Goal: Task Accomplishment & Management: Use online tool/utility

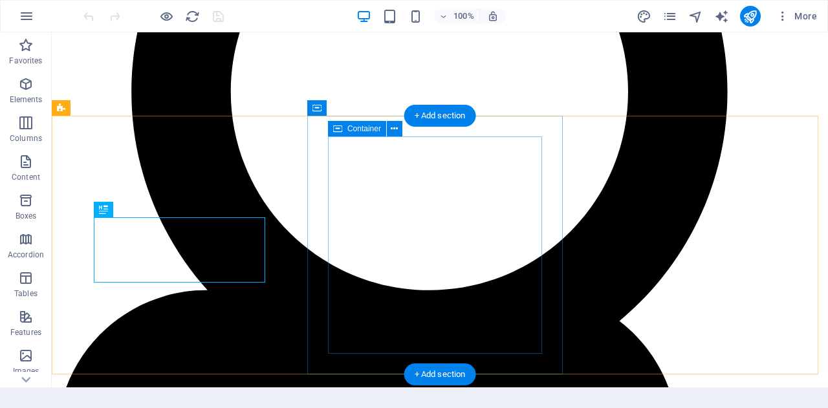
scroll to position [328, 0]
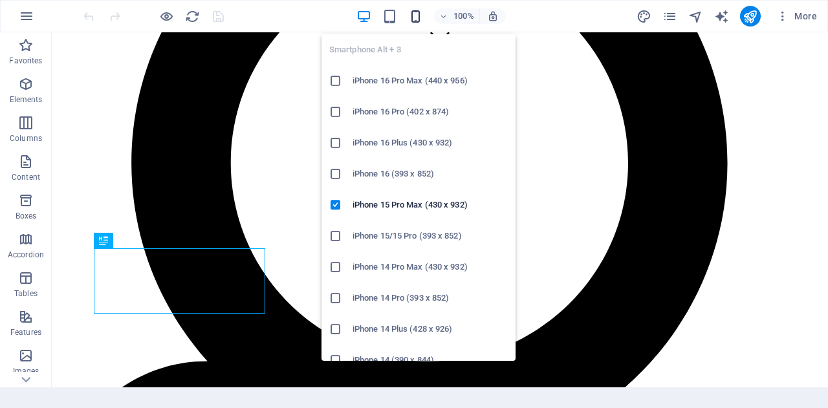
click at [418, 17] on icon "button" at bounding box center [415, 16] width 15 height 15
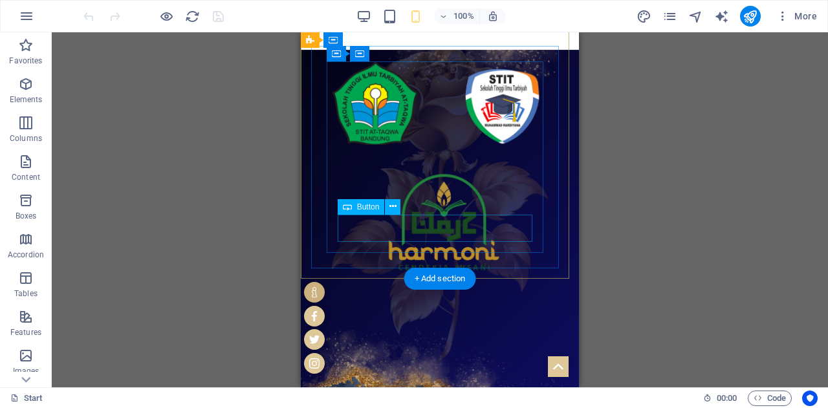
scroll to position [122, 0]
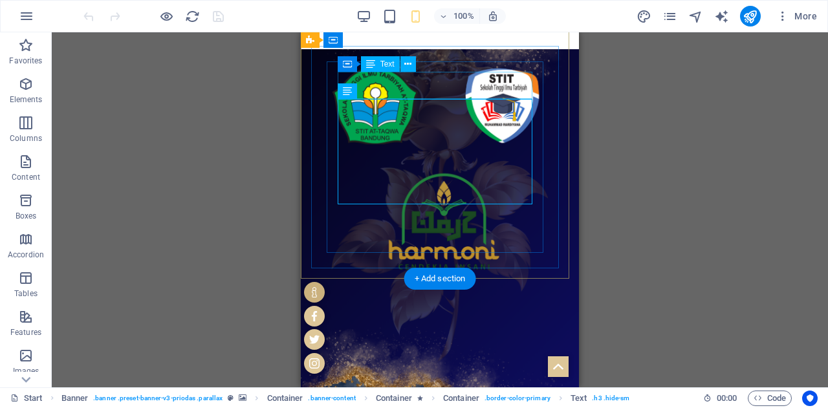
click at [511, 393] on div "WISUDA" at bounding box center [439, 406] width 204 height 27
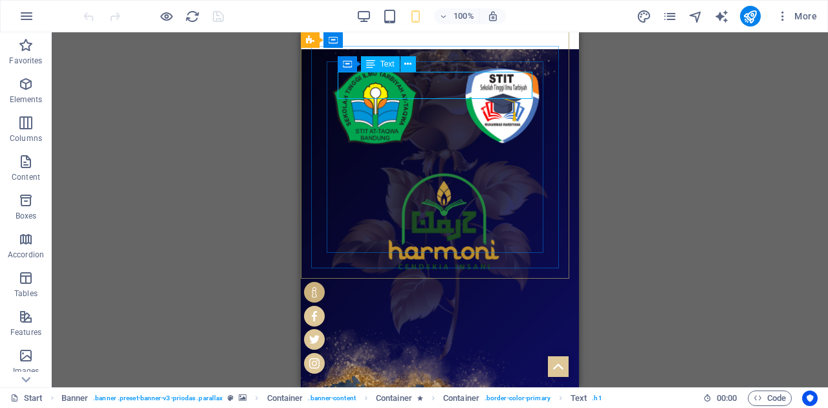
click at [387, 61] on span "Text" at bounding box center [387, 64] width 14 height 8
click at [409, 65] on icon at bounding box center [407, 65] width 7 height 14
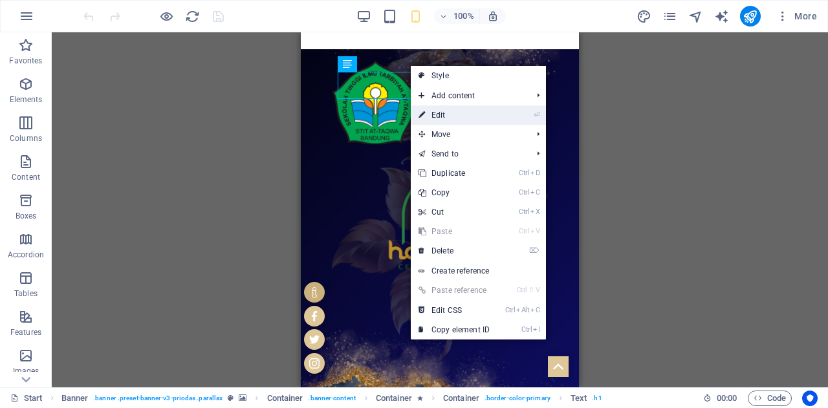
click at [436, 109] on link "⏎ Edit" at bounding box center [454, 114] width 87 height 19
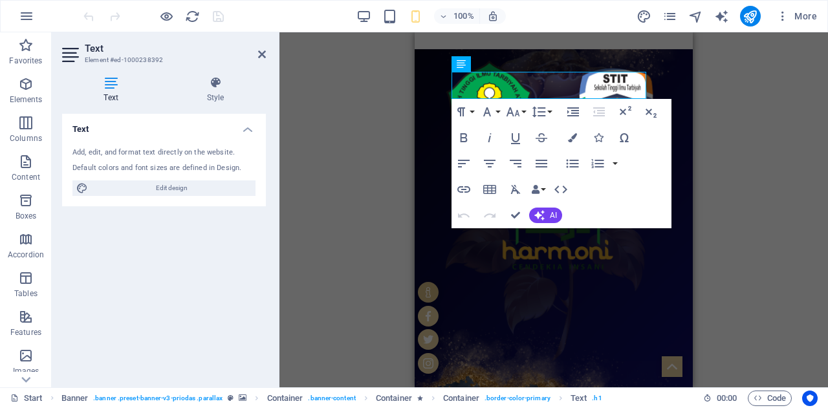
click at [341, 145] on div "H1 3 columns Container Container Banner Container Banner H2 Container Container…" at bounding box center [553, 209] width 548 height 355
click at [229, 96] on h4 "Style" at bounding box center [215, 89] width 101 height 27
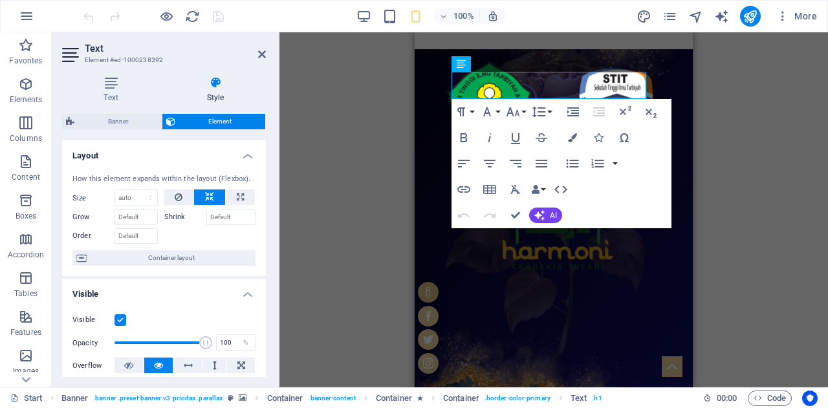
scroll to position [1, 0]
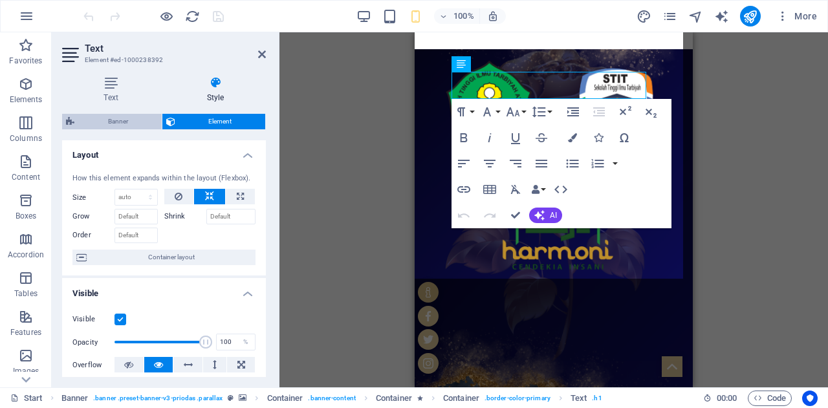
click at [125, 115] on span "Banner" at bounding box center [118, 122] width 80 height 16
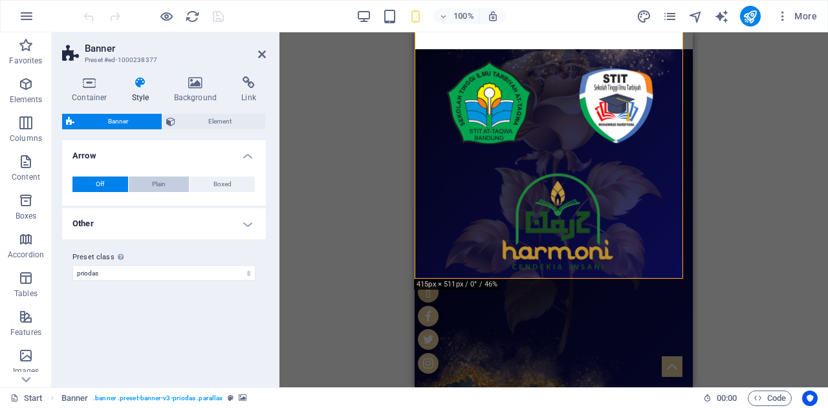
click at [169, 187] on button "Plain" at bounding box center [159, 185] width 61 height 16
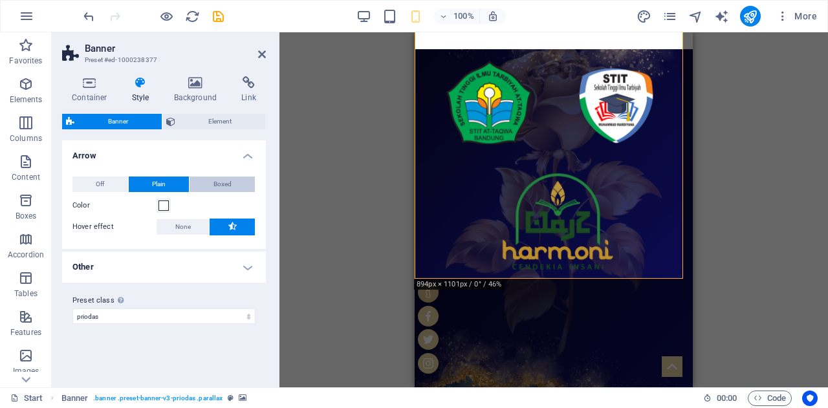
click at [226, 187] on span "Boxed" at bounding box center [222, 185] width 18 height 16
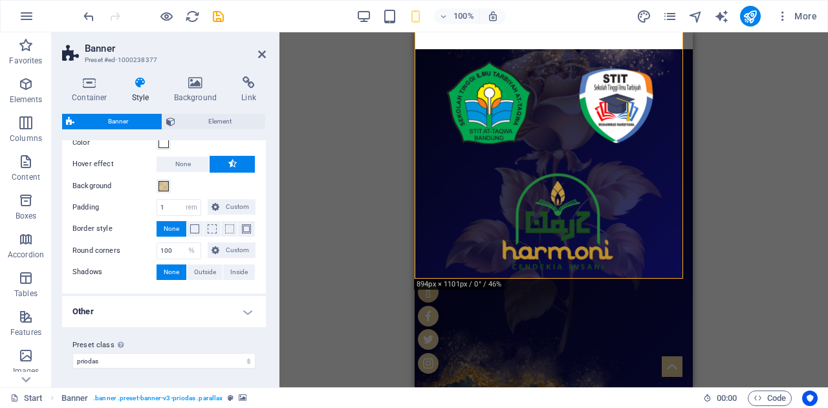
scroll to position [0, 0]
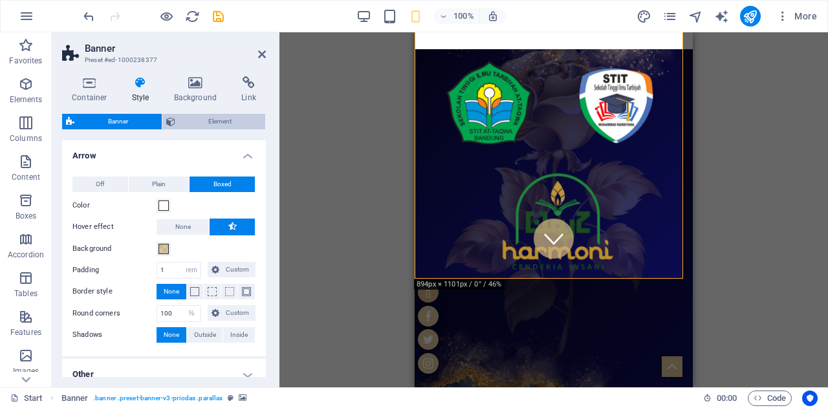
click at [195, 123] on span "Element" at bounding box center [220, 122] width 83 height 16
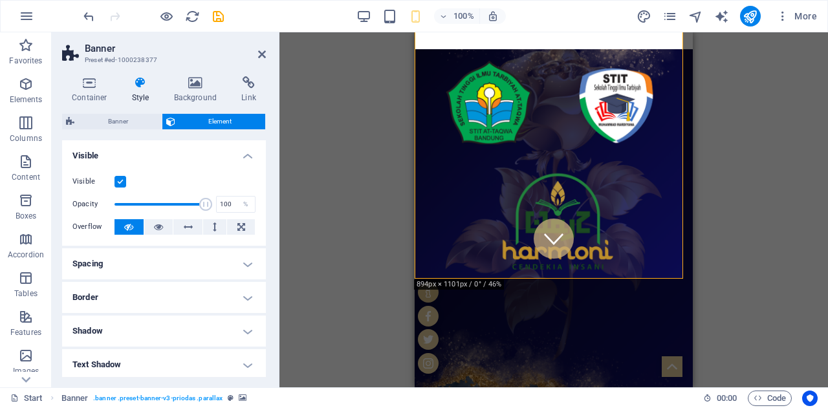
click at [122, 176] on label at bounding box center [120, 182] width 12 height 12
click at [0, 0] on input "Visible" at bounding box center [0, 0] width 0 height 0
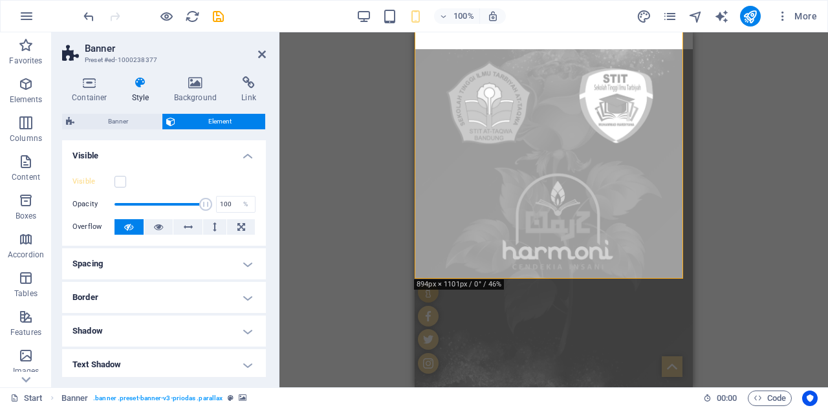
click at [306, 184] on div "Drag here to replace the existing content. Press “Ctrl” if you want to create a…" at bounding box center [553, 209] width 548 height 355
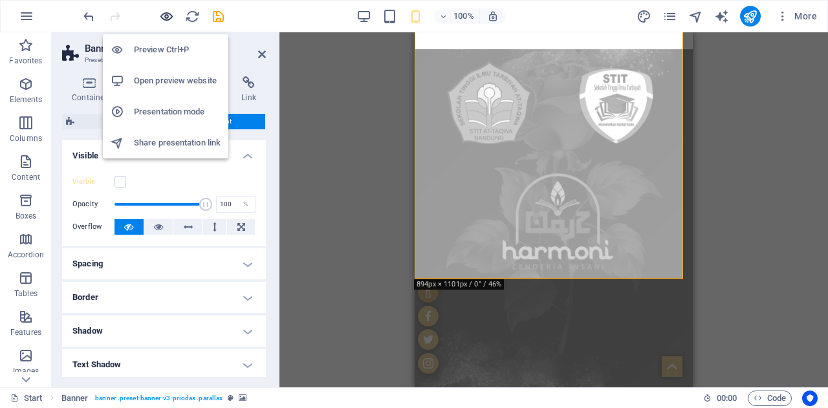
click at [161, 20] on icon "button" at bounding box center [166, 16] width 15 height 15
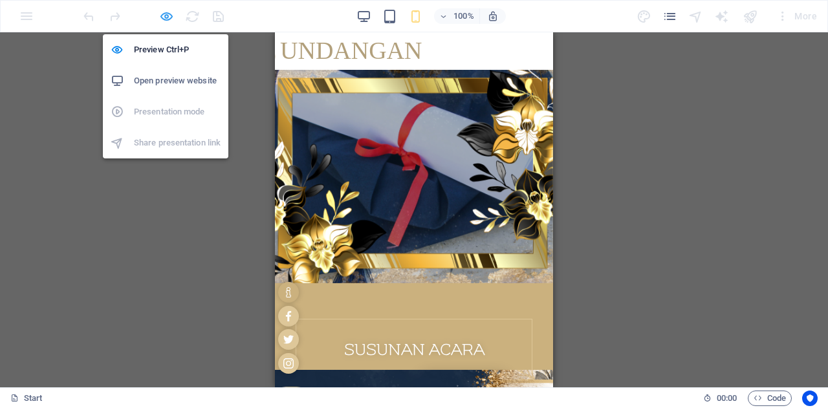
click at [162, 14] on icon "button" at bounding box center [166, 16] width 15 height 15
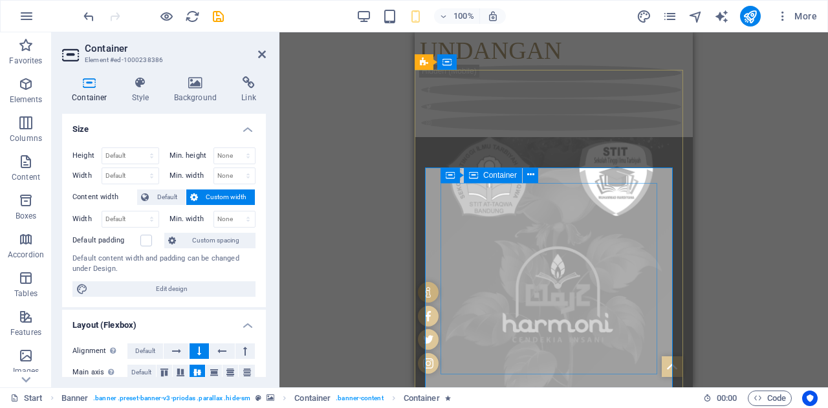
select select "%"
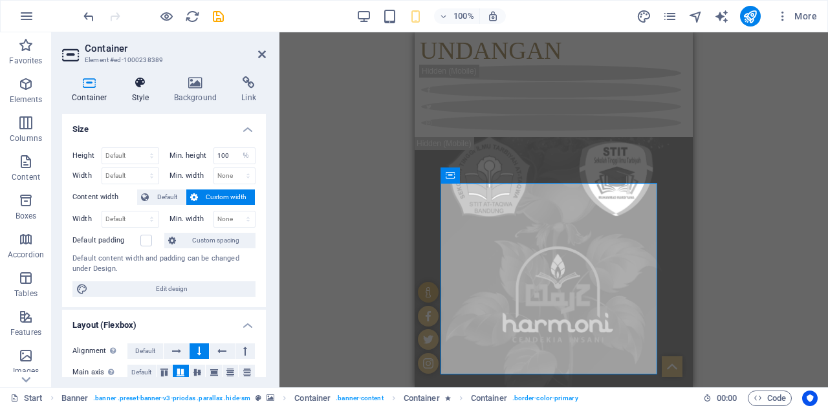
click at [138, 91] on h4 "Style" at bounding box center [143, 89] width 42 height 27
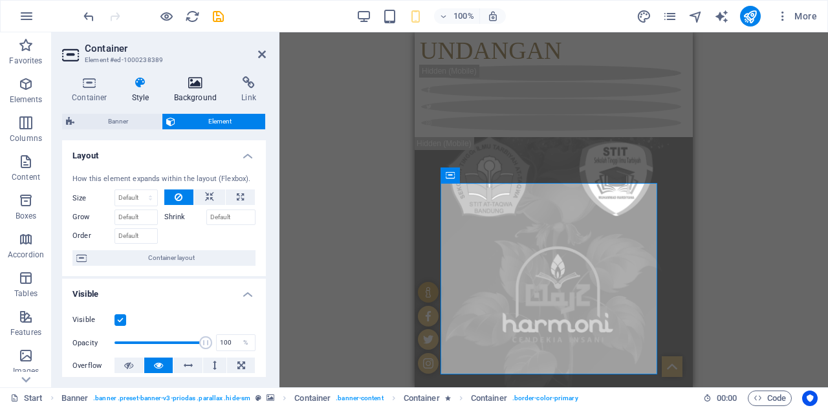
click at [193, 94] on h4 "Background" at bounding box center [198, 89] width 68 height 27
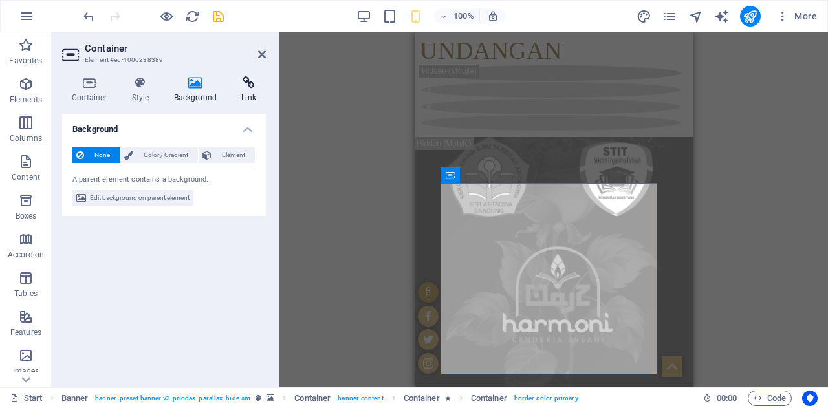
click at [245, 94] on h4 "Link" at bounding box center [248, 89] width 34 height 27
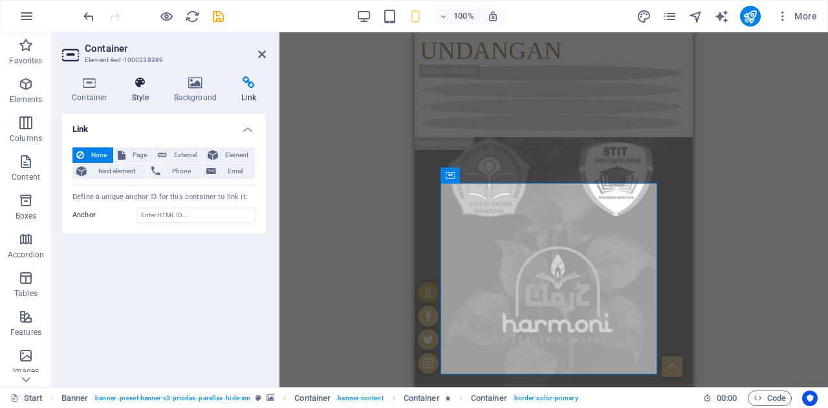
click at [145, 96] on h4 "Style" at bounding box center [143, 89] width 42 height 27
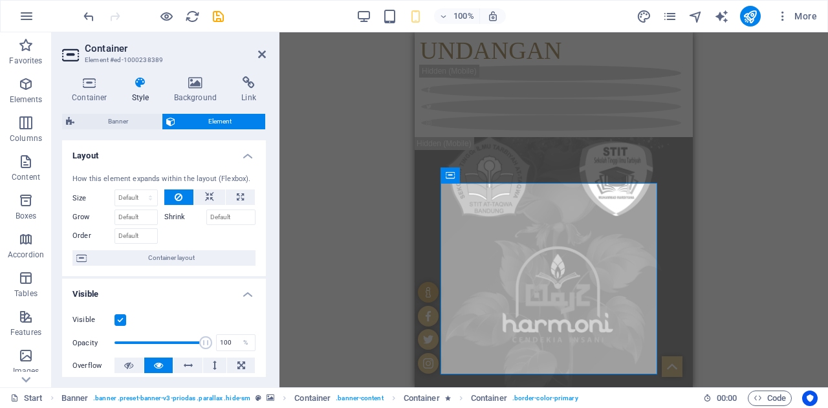
click at [125, 317] on label at bounding box center [120, 320] width 12 height 12
click at [0, 0] on input "Visible" at bounding box center [0, 0] width 0 height 0
click at [125, 317] on label at bounding box center [120, 320] width 12 height 12
click at [0, 0] on input "Visible" at bounding box center [0, 0] width 0 height 0
click at [499, 218] on icon at bounding box center [498, 213] width 7 height 14
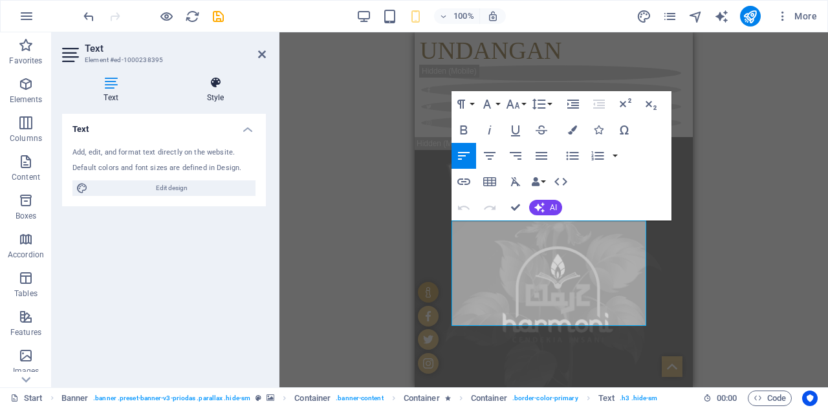
click at [215, 96] on h4 "Style" at bounding box center [215, 89] width 101 height 27
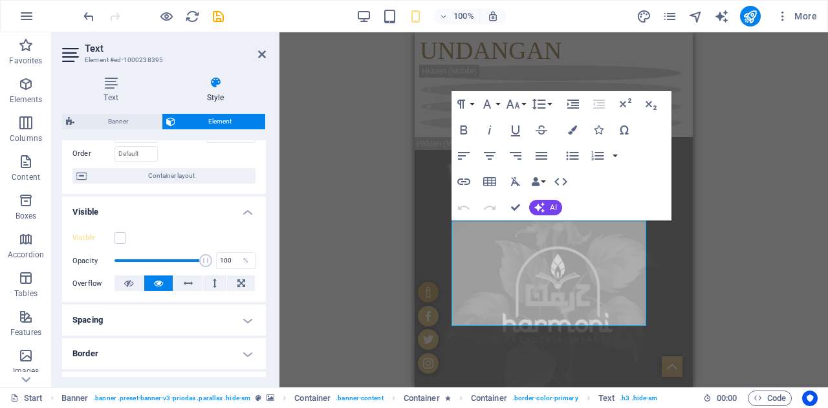
scroll to position [84, 0]
click at [122, 235] on label at bounding box center [120, 236] width 12 height 12
click at [0, 0] on input "Visible" at bounding box center [0, 0] width 0 height 0
click at [380, 277] on div "Drag here to replace the existing content. Press “Ctrl” if you want to create a…" at bounding box center [553, 209] width 548 height 355
click at [215, 20] on icon "save" at bounding box center [218, 16] width 15 height 15
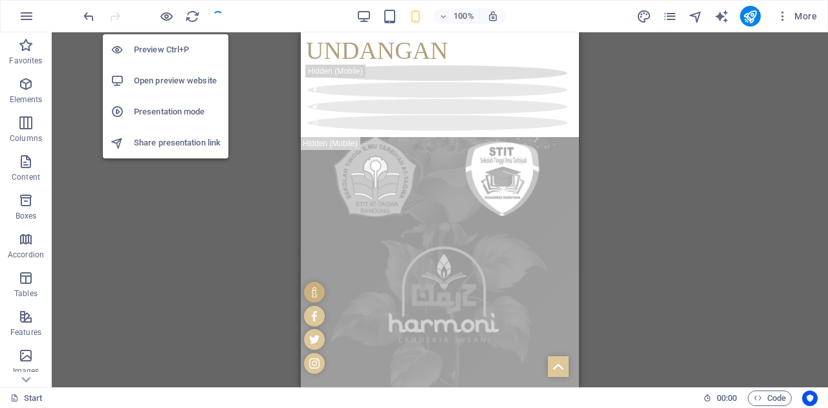
click at [166, 43] on h6 "Preview Ctrl+P" at bounding box center [177, 50] width 87 height 16
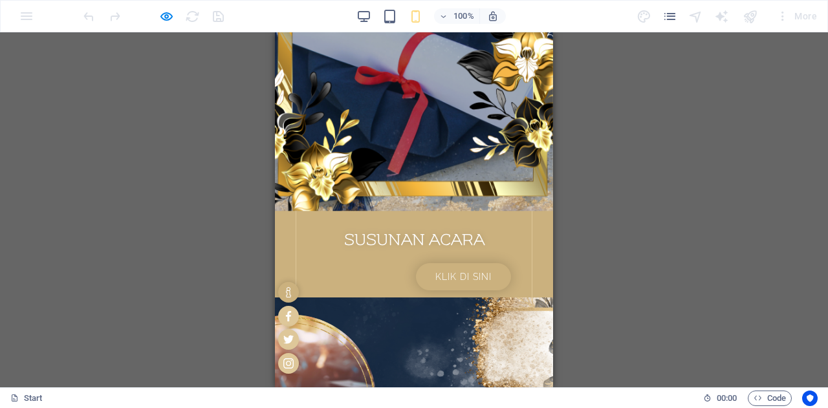
scroll to position [0, 0]
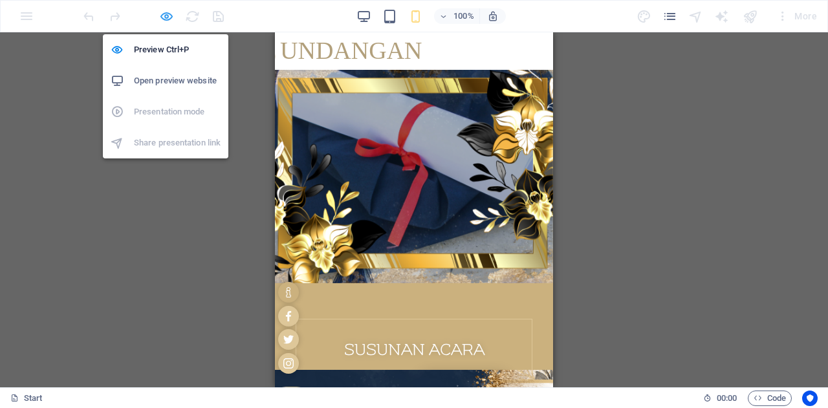
click at [164, 14] on icon "button" at bounding box center [166, 16] width 15 height 15
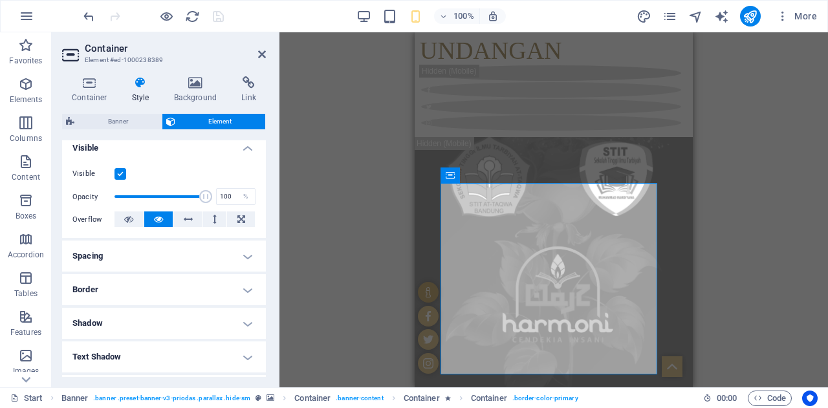
scroll to position [147, 0]
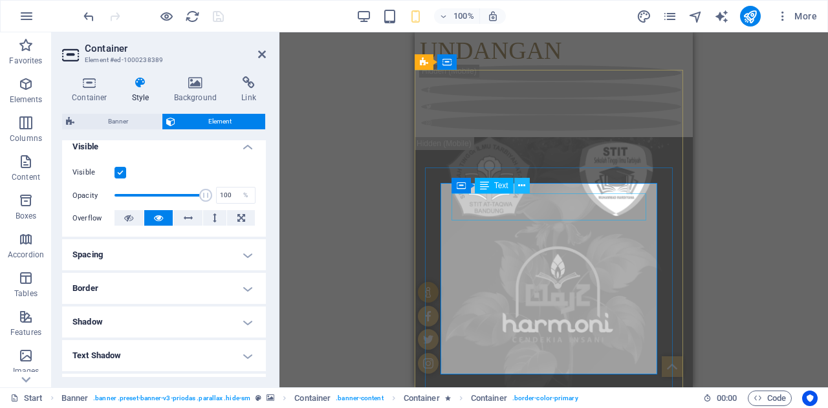
click at [526, 191] on button at bounding box center [522, 186] width 16 height 16
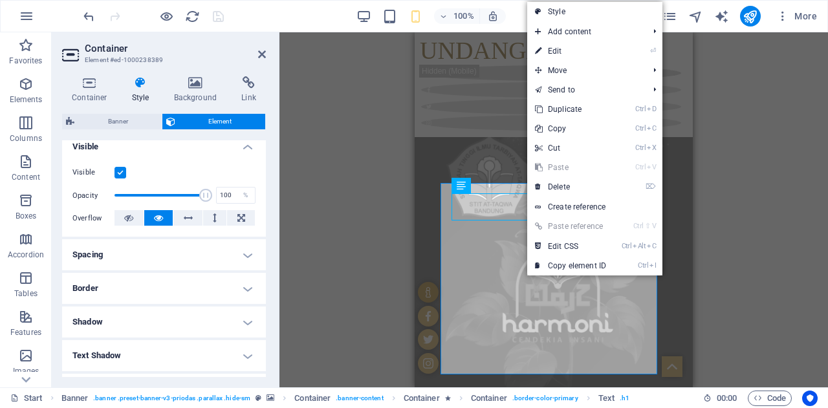
click at [321, 253] on div "Drag here to replace the existing content. Press “Ctrl” if you want to create a…" at bounding box center [553, 209] width 548 height 355
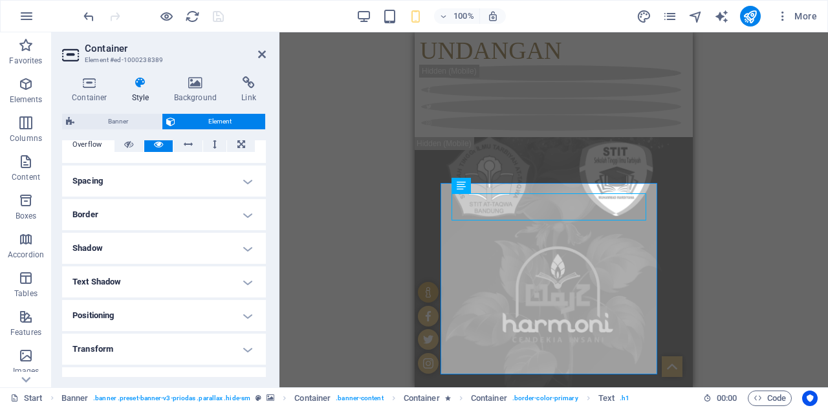
scroll to position [309, 0]
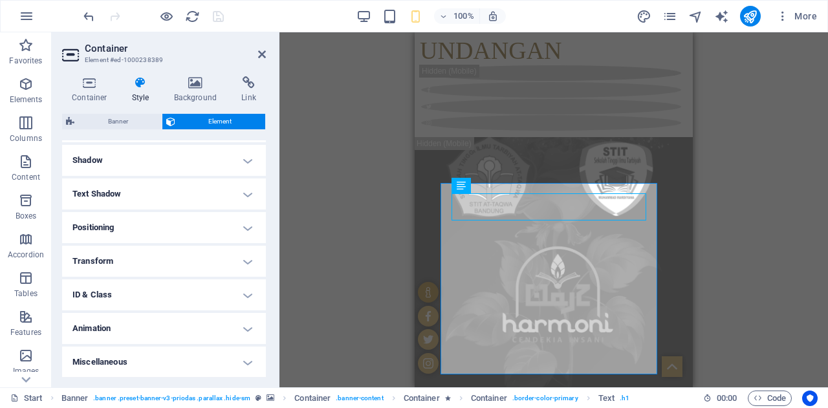
click at [164, 301] on h4 "ID & Class" at bounding box center [164, 294] width 204 height 31
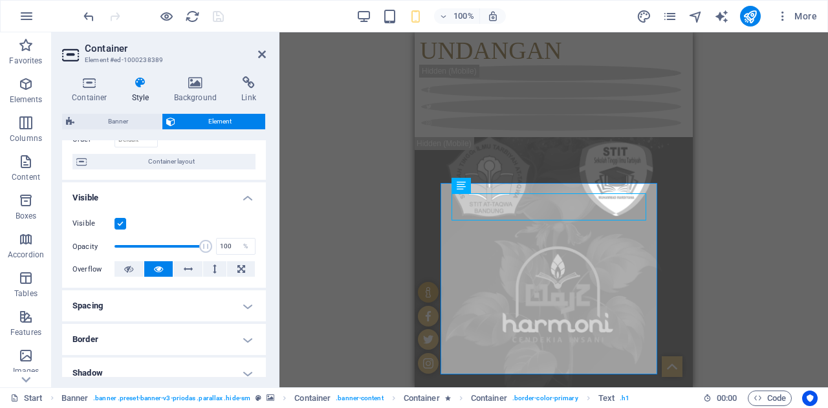
scroll to position [0, 0]
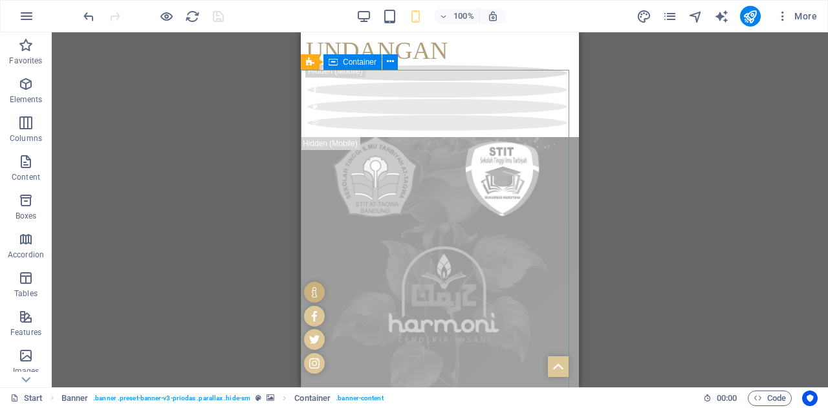
click at [367, 65] on span "Container" at bounding box center [360, 62] width 34 height 8
click at [389, 64] on icon at bounding box center [390, 62] width 7 height 14
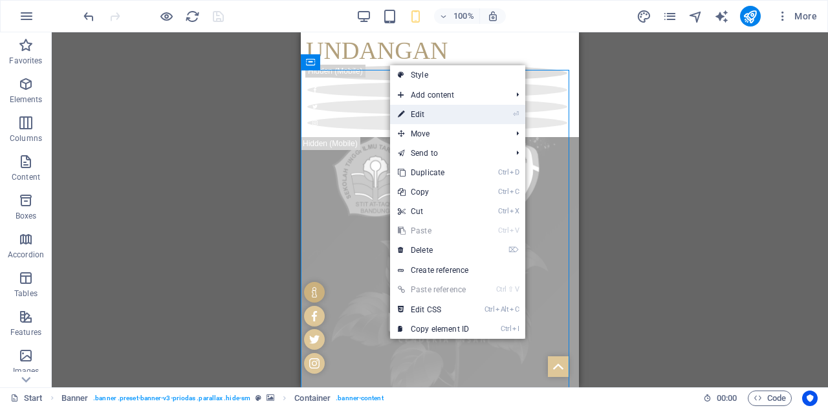
click at [414, 110] on link "⏎ Edit" at bounding box center [433, 114] width 87 height 19
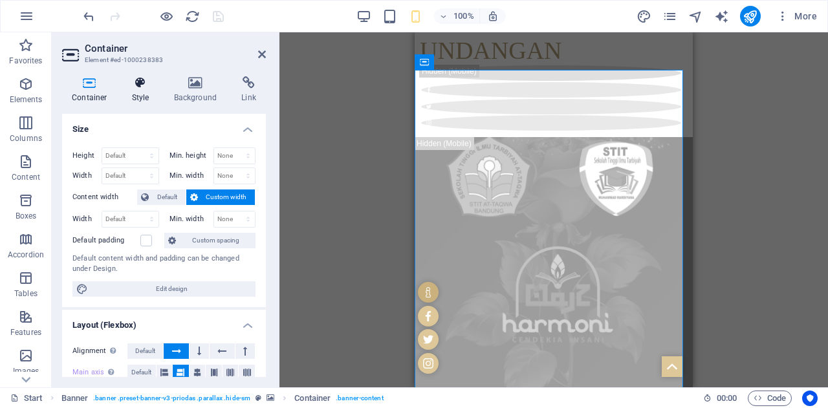
click at [136, 84] on icon at bounding box center [140, 82] width 37 height 13
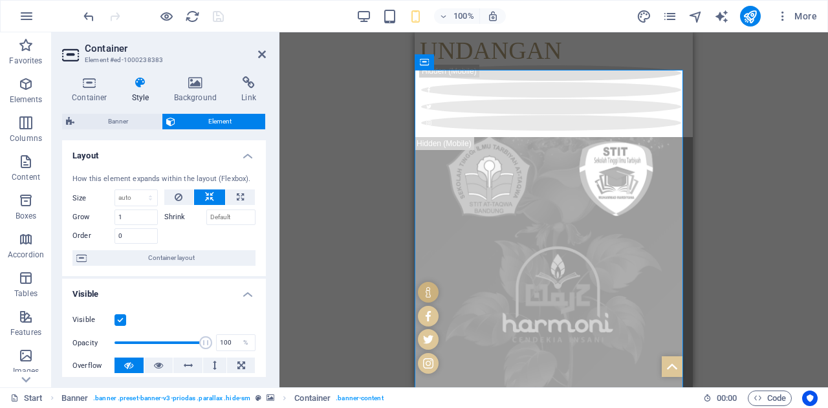
click at [136, 91] on h4 "Style" at bounding box center [143, 89] width 42 height 27
click at [125, 118] on span "Banner" at bounding box center [118, 122] width 80 height 16
select select "rem"
select select "%"
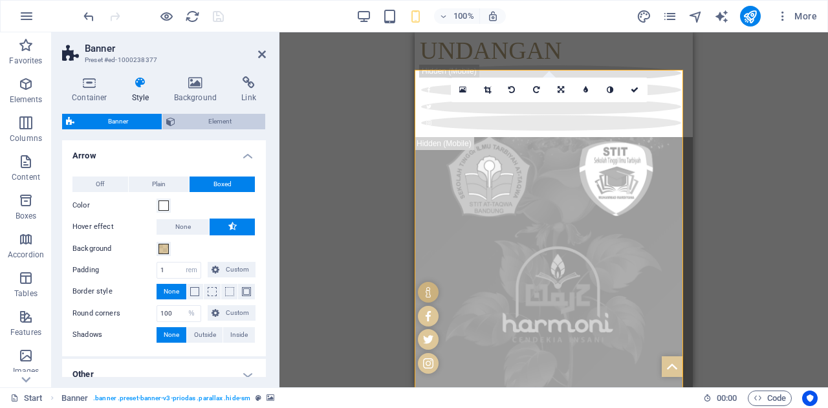
click at [170, 120] on icon at bounding box center [170, 122] width 9 height 16
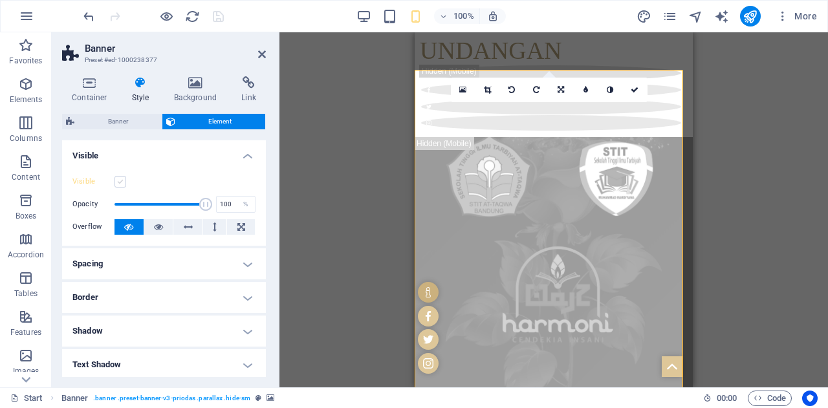
click at [120, 183] on label at bounding box center [120, 182] width 12 height 12
click at [0, 0] on input "Visible" at bounding box center [0, 0] width 0 height 0
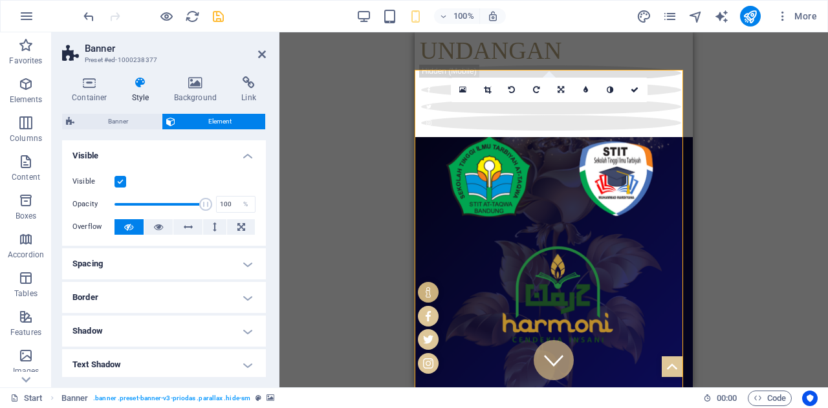
click at [216, 17] on icon "save" at bounding box center [218, 16] width 15 height 15
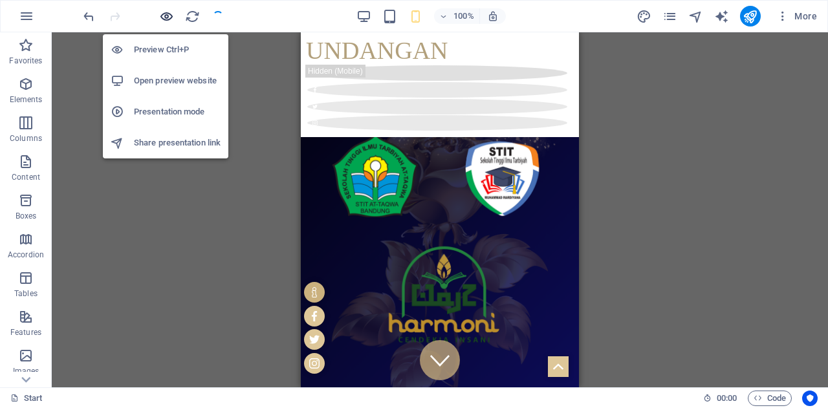
click at [168, 18] on icon "button" at bounding box center [166, 16] width 15 height 15
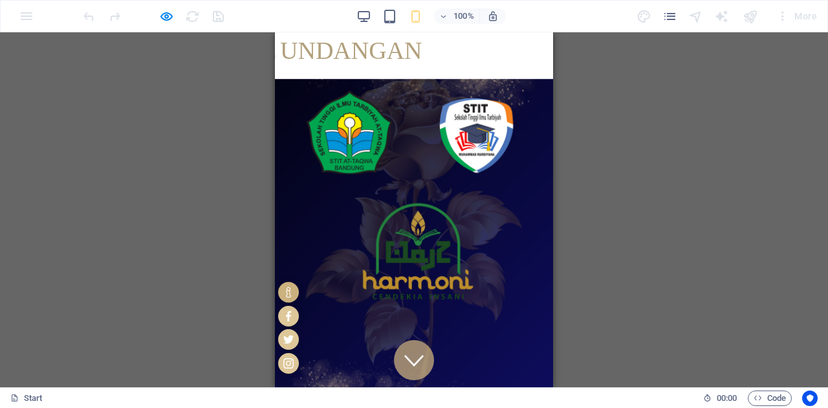
scroll to position [63, 0]
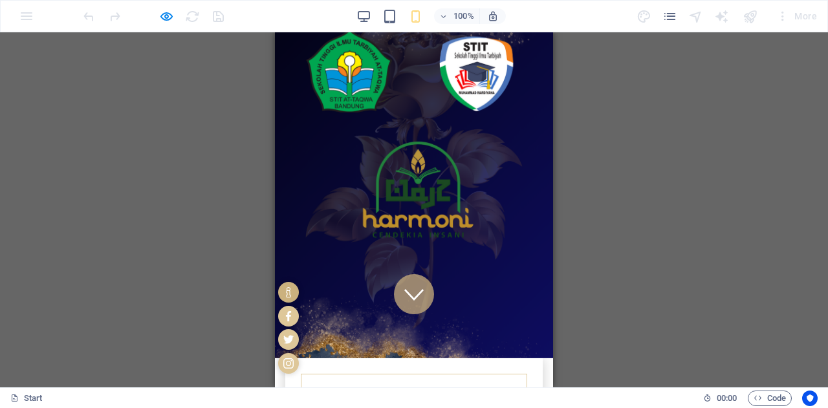
click at [405, 304] on icon at bounding box center [413, 293] width 19 height 19
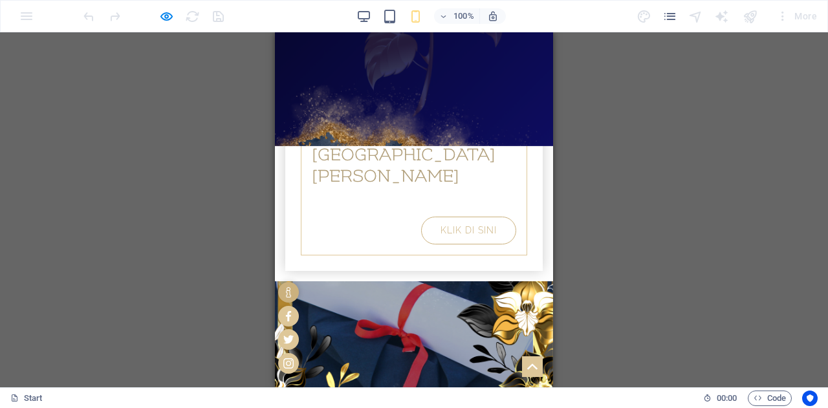
scroll to position [292, 0]
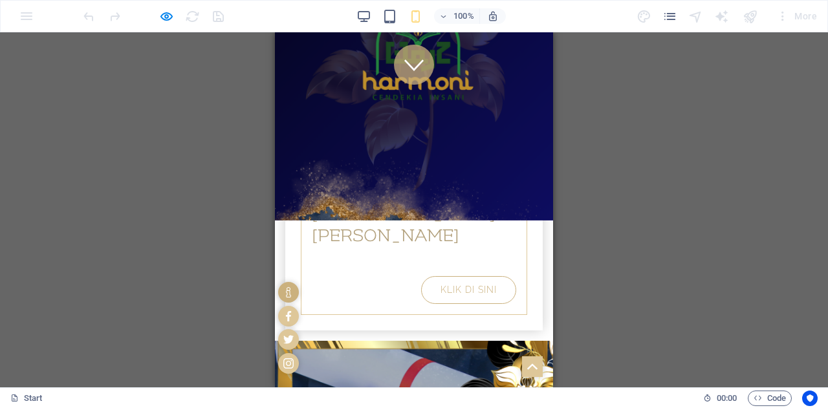
click at [403, 67] on link at bounding box center [414, 65] width 40 height 40
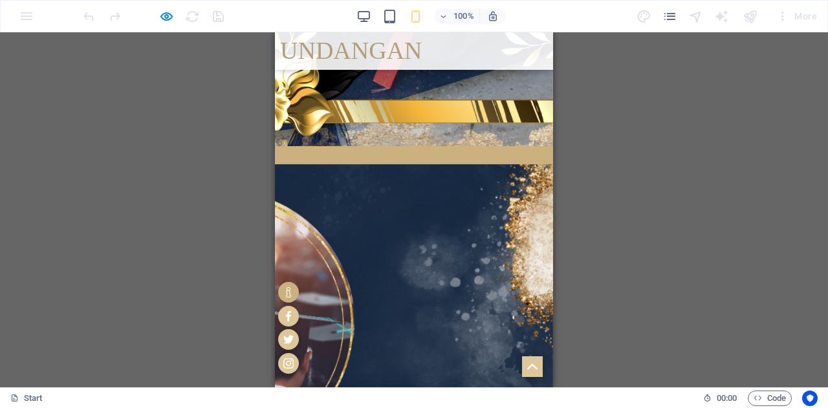
scroll to position [899, 0]
